Goal: Task Accomplishment & Management: Manage account settings

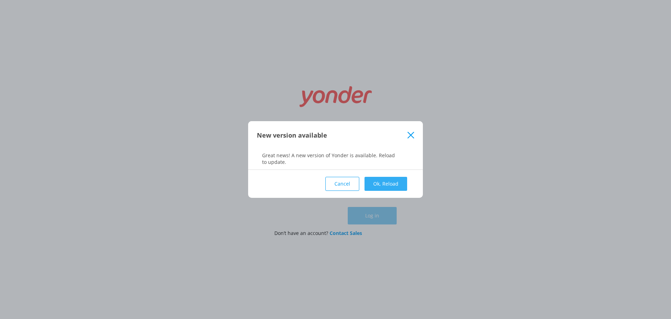
type input "[EMAIL_ADDRESS][DOMAIN_NAME]"
click at [389, 184] on button "Ok, Reload" at bounding box center [386, 184] width 43 height 14
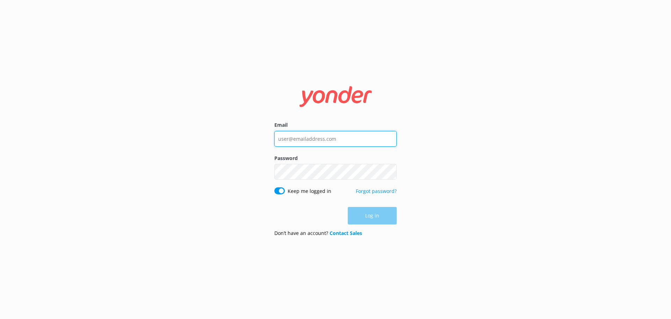
type input "[EMAIL_ADDRESS][DOMAIN_NAME]"
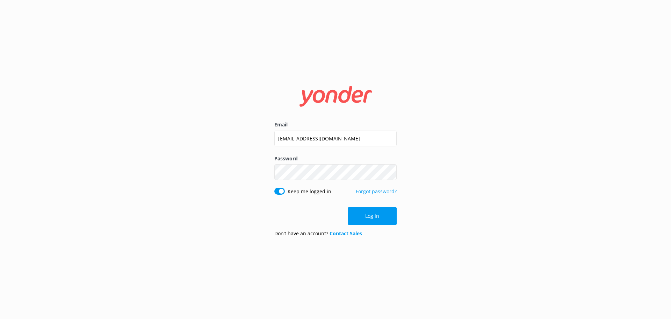
click at [426, 198] on div "Email [EMAIL_ADDRESS][DOMAIN_NAME] Password Show password Keep me logged in For…" at bounding box center [335, 159] width 671 height 319
click at [379, 218] on button "Log in" at bounding box center [372, 215] width 49 height 17
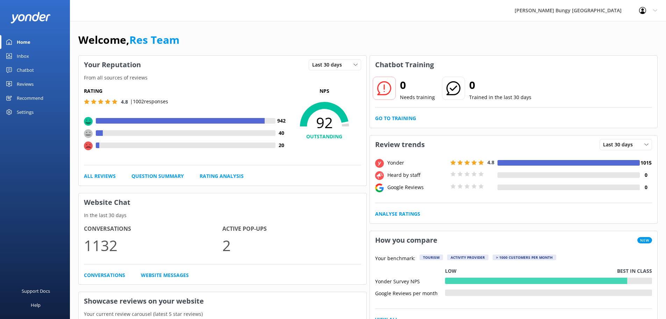
click at [28, 67] on div "Chatbot" at bounding box center [25, 70] width 17 height 14
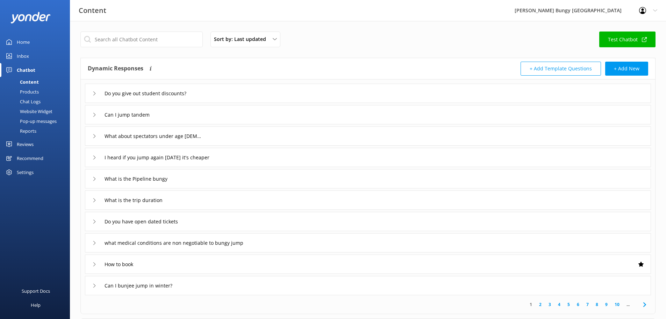
click at [28, 60] on div "Inbox" at bounding box center [23, 56] width 12 height 14
